Goal: Information Seeking & Learning: Find specific fact

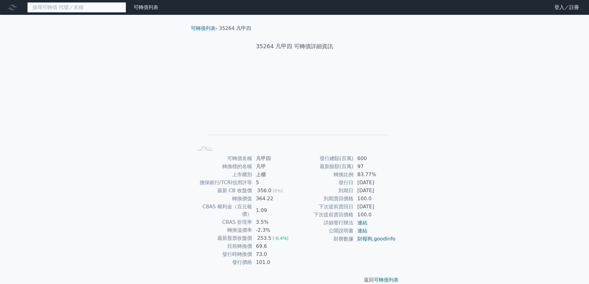
click at [83, 8] on input at bounding box center [76, 7] width 99 height 11
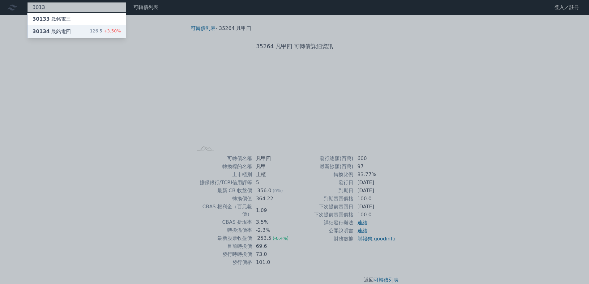
type input "3013"
click at [71, 31] on div "30134 晟銘電四 126.5 +3.50%" at bounding box center [77, 31] width 98 height 12
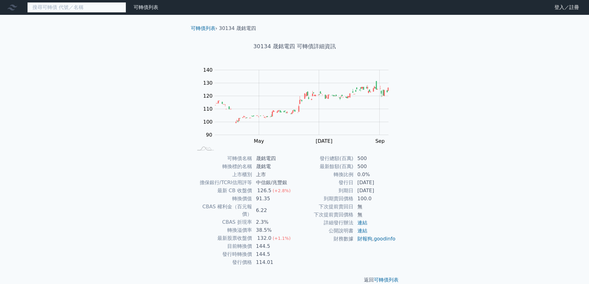
click at [76, 9] on input at bounding box center [76, 7] width 99 height 11
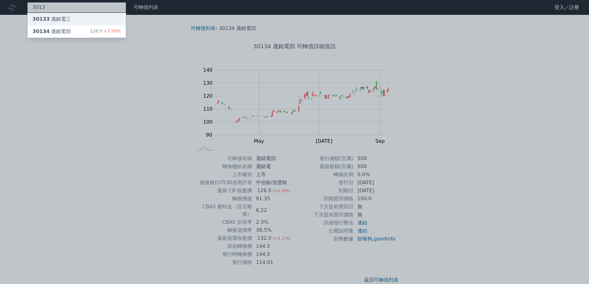
type input "3013"
click at [62, 19] on div "30133 晟銘電三" at bounding box center [51, 18] width 38 height 7
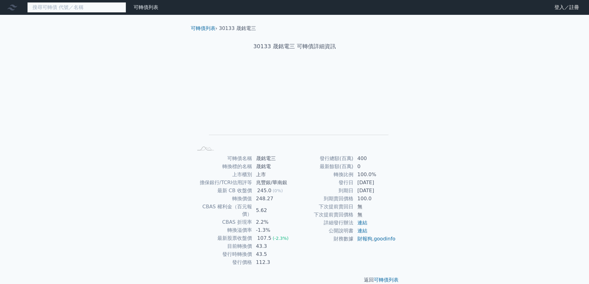
click at [94, 8] on input at bounding box center [76, 7] width 99 height 11
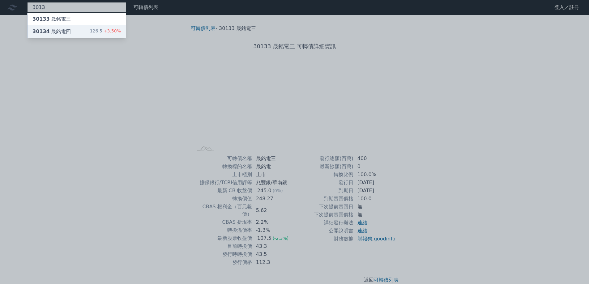
type input "3013"
click at [61, 28] on div "30134 晟銘電四" at bounding box center [51, 31] width 38 height 7
